Goal: Task Accomplishment & Management: Use online tool/utility

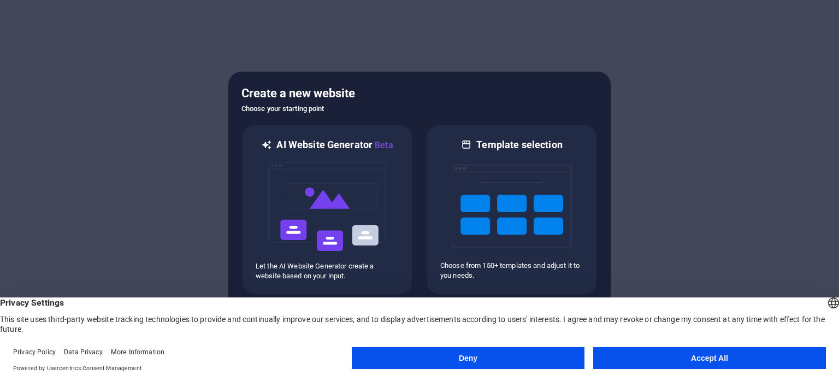
click at [659, 360] on button "Accept All" at bounding box center [710, 358] width 233 height 22
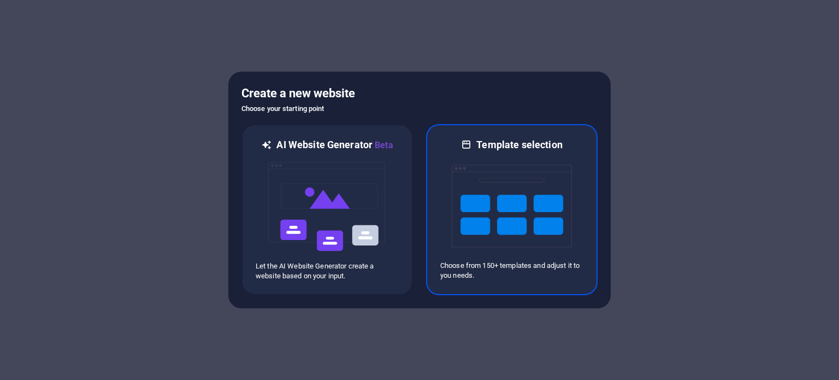
click at [489, 245] on img at bounding box center [512, 205] width 120 height 109
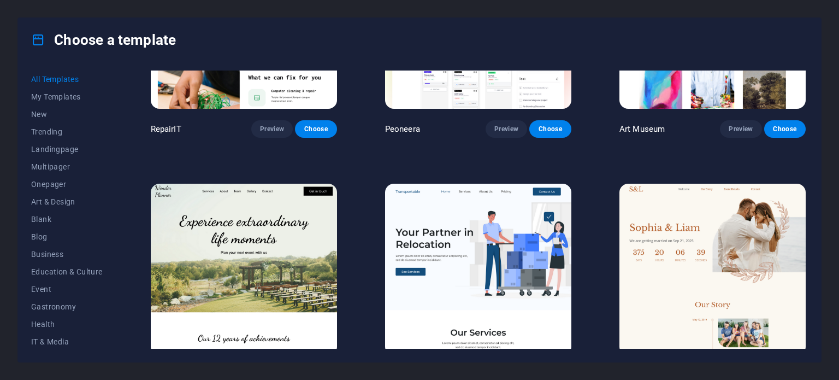
scroll to position [601, 0]
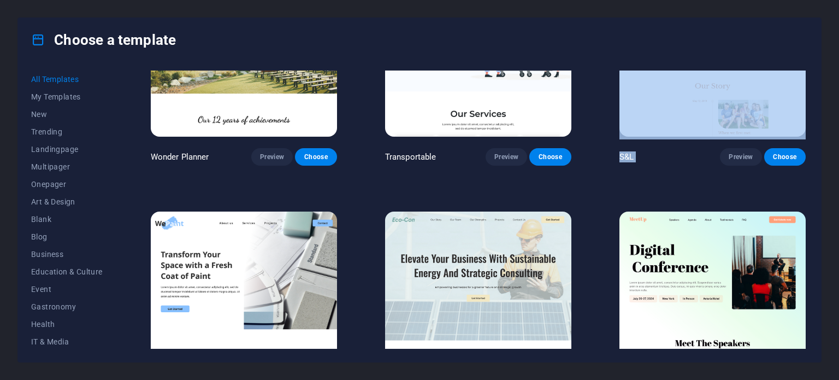
drag, startPoint x: 809, startPoint y: 85, endPoint x: 809, endPoint y: 128, distance: 42.6
click at [804, 167] on div "All Templates My Templates New Trending Landingpage Multipager Onepager Art & D…" at bounding box center [419, 212] width 803 height 300
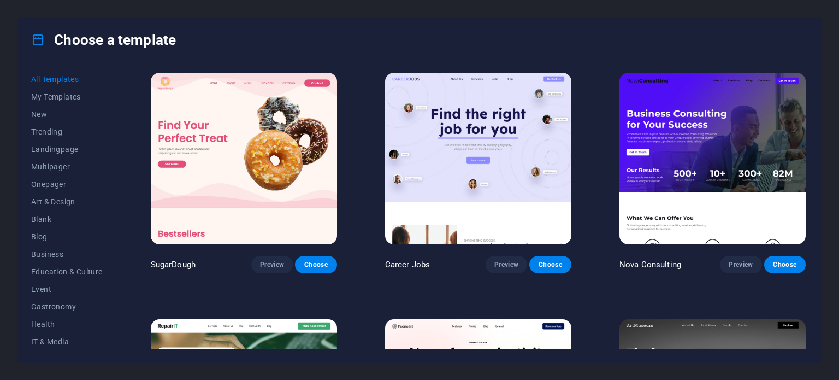
scroll to position [273, 0]
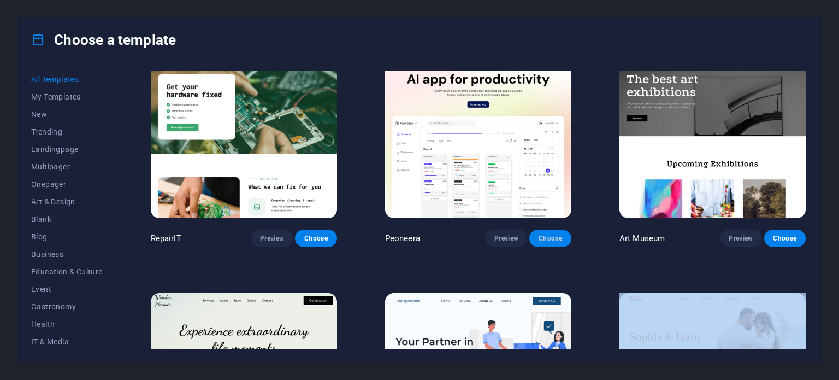
click at [560, 236] on span "Choose" at bounding box center [550, 238] width 24 height 9
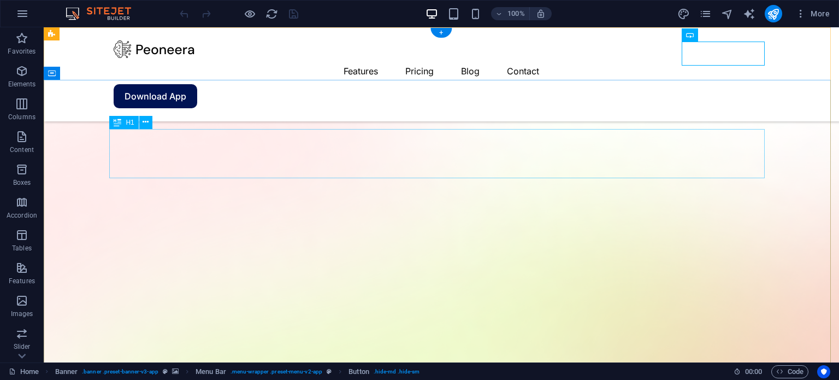
scroll to position [219, 0]
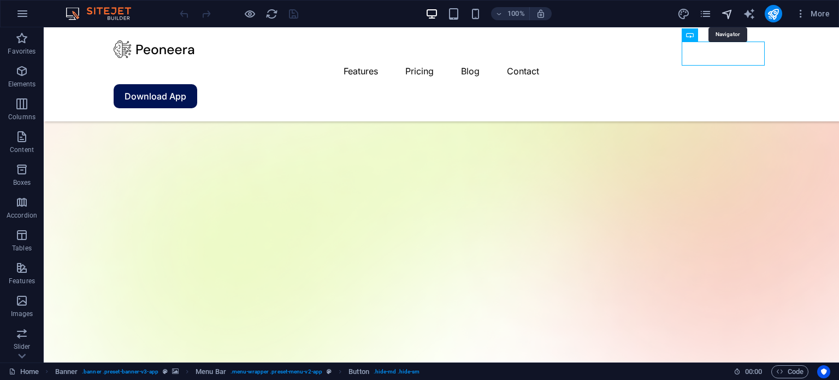
click at [727, 15] on icon "navigator" at bounding box center [727, 14] width 13 height 13
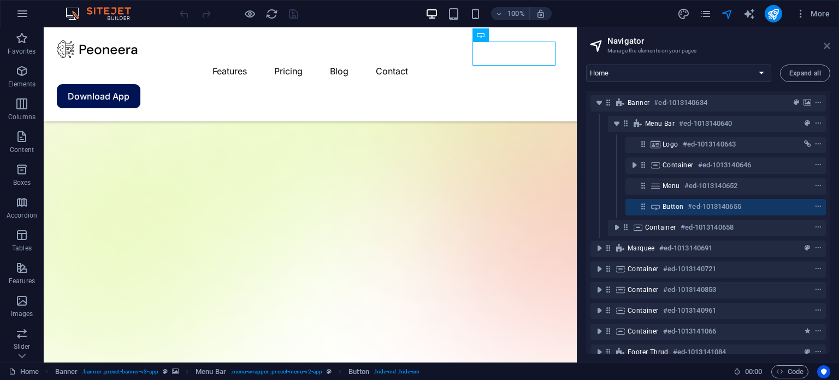
click at [830, 43] on icon at bounding box center [827, 46] width 7 height 9
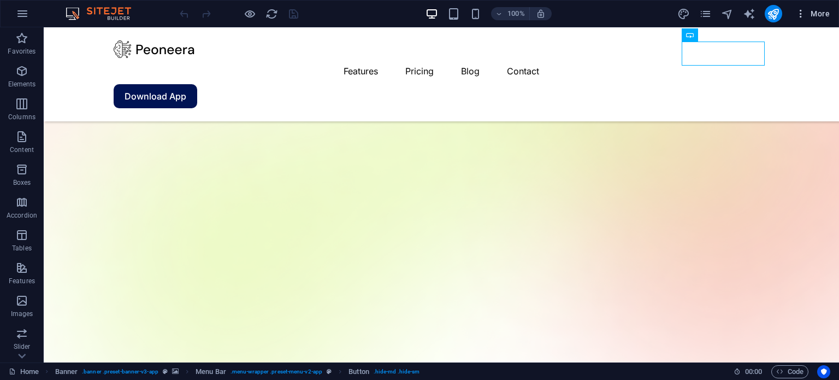
click at [802, 11] on icon "button" at bounding box center [801, 13] width 11 height 11
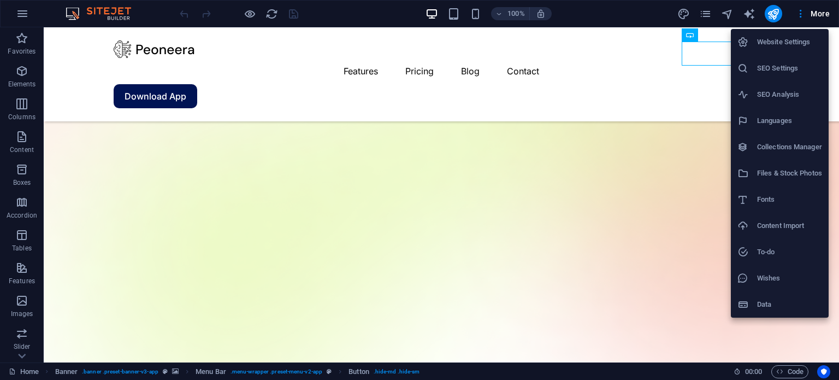
click at [598, 48] on div at bounding box center [419, 190] width 839 height 380
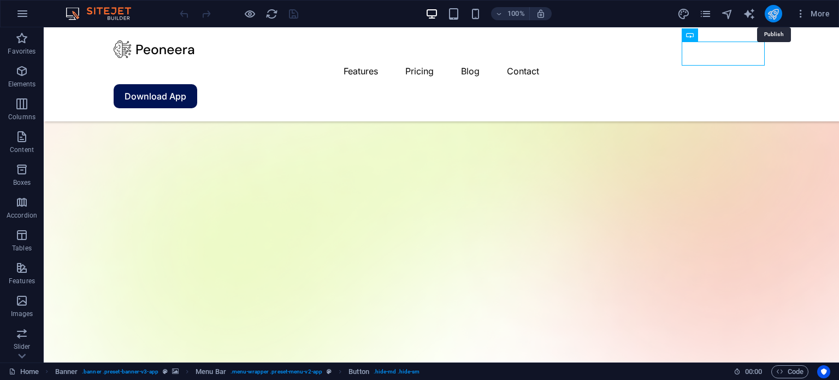
click at [771, 14] on icon "publish" at bounding box center [773, 14] width 13 height 13
